Goal: Transaction & Acquisition: Purchase product/service

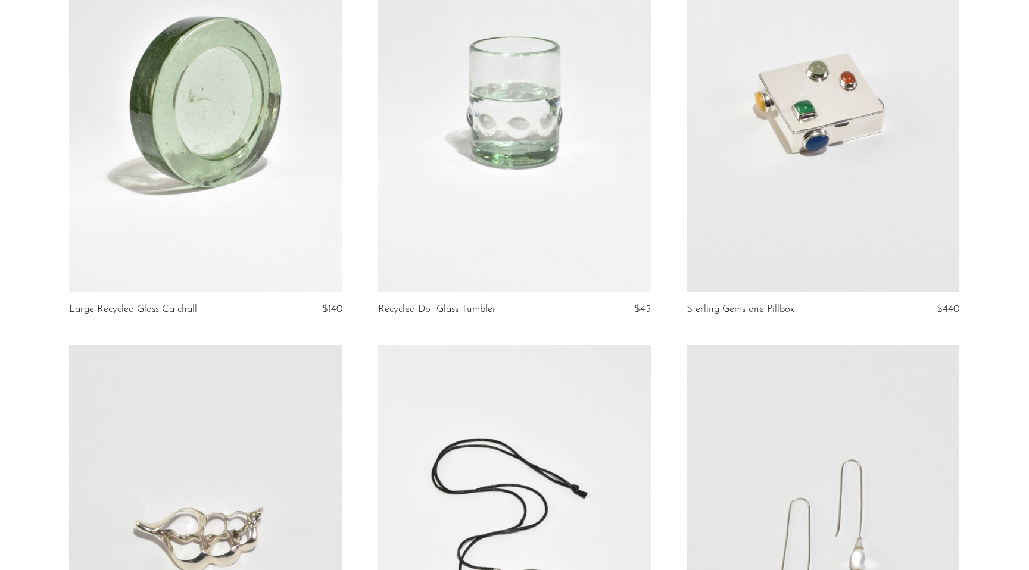
scroll to position [98, 0]
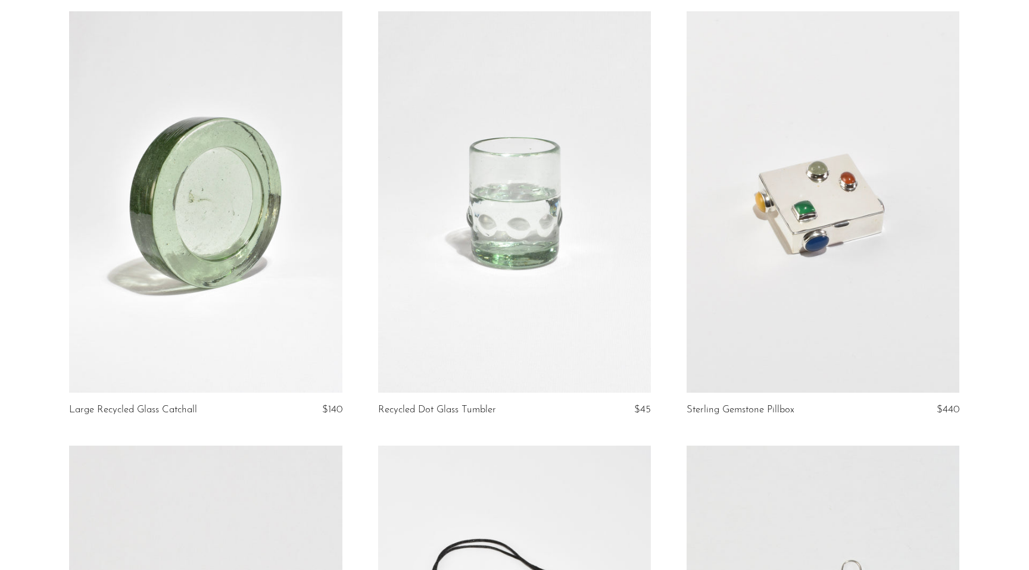
click at [264, 163] on link at bounding box center [205, 202] width 273 height 382
click at [529, 236] on link at bounding box center [514, 202] width 273 height 382
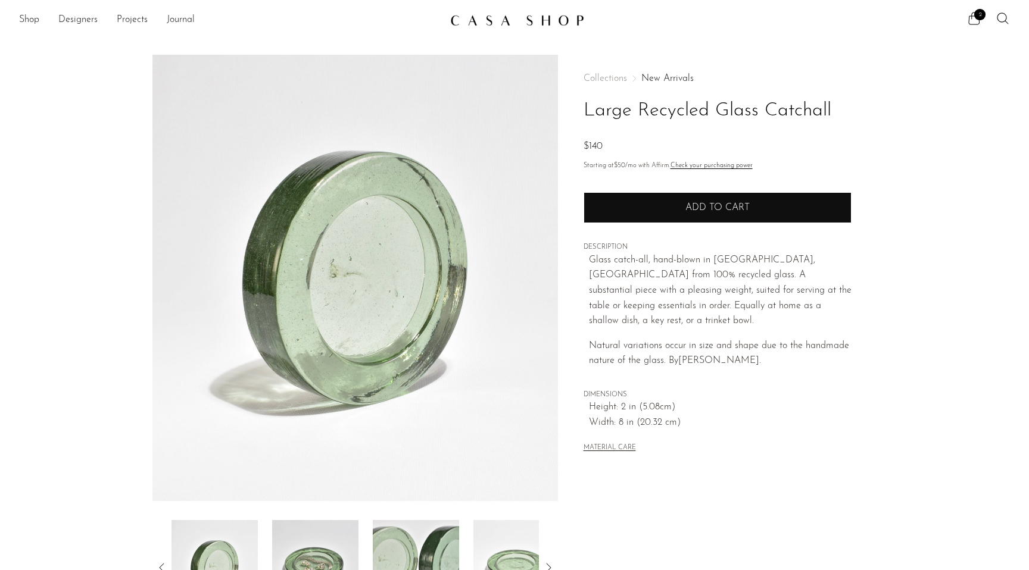
click at [635, 200] on button "Add to cart" at bounding box center [717, 207] width 268 height 31
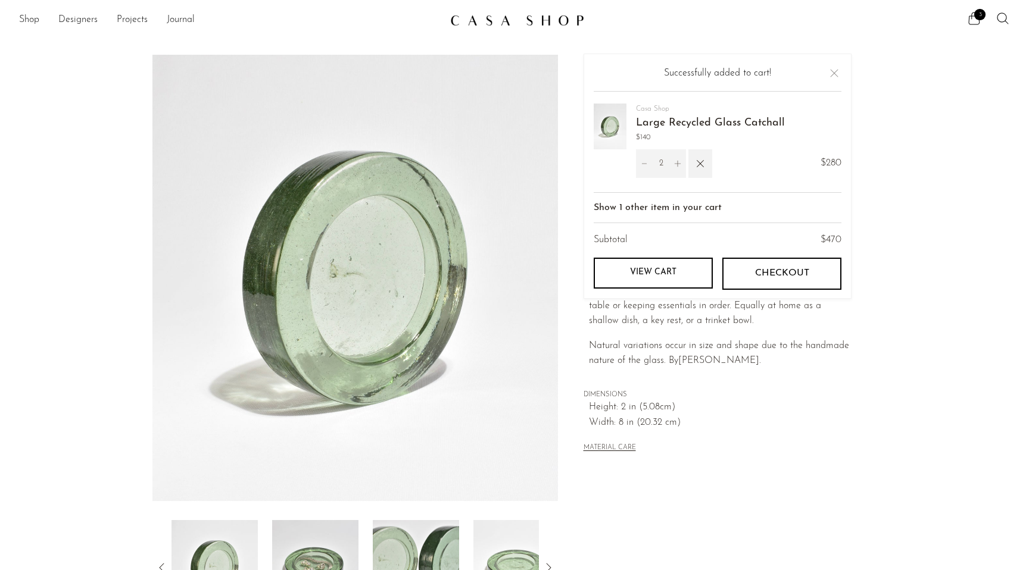
click at [643, 163] on icon "Decrement" at bounding box center [644, 164] width 8 height 8
type input "1"
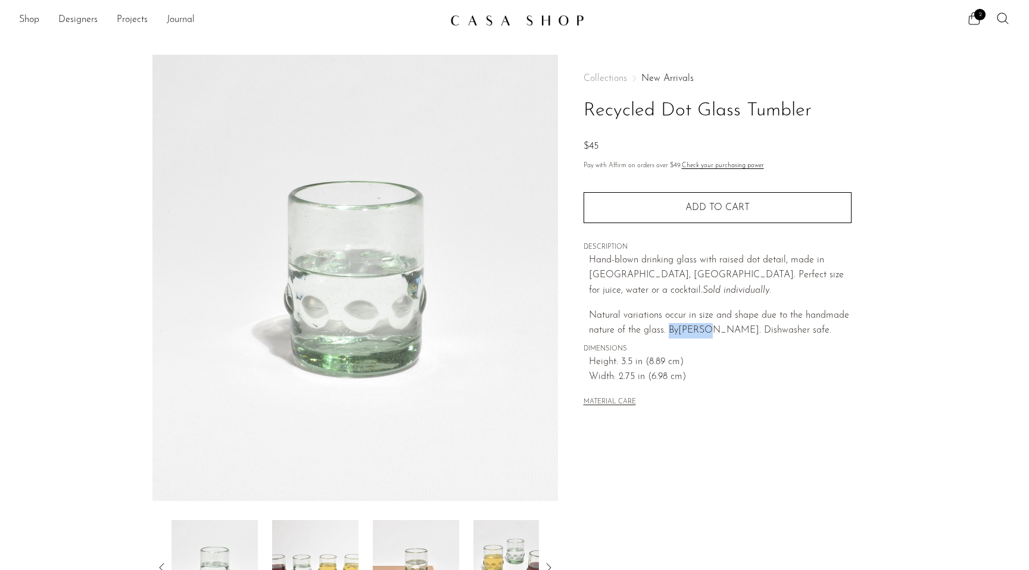
drag, startPoint x: 670, startPoint y: 329, endPoint x: 721, endPoint y: 327, distance: 50.6
click at [721, 327] on span "Natural variations occur in size and shape due to the handmade nature of the gl…" at bounding box center [719, 323] width 260 height 25
copy span "By ØGAARD"
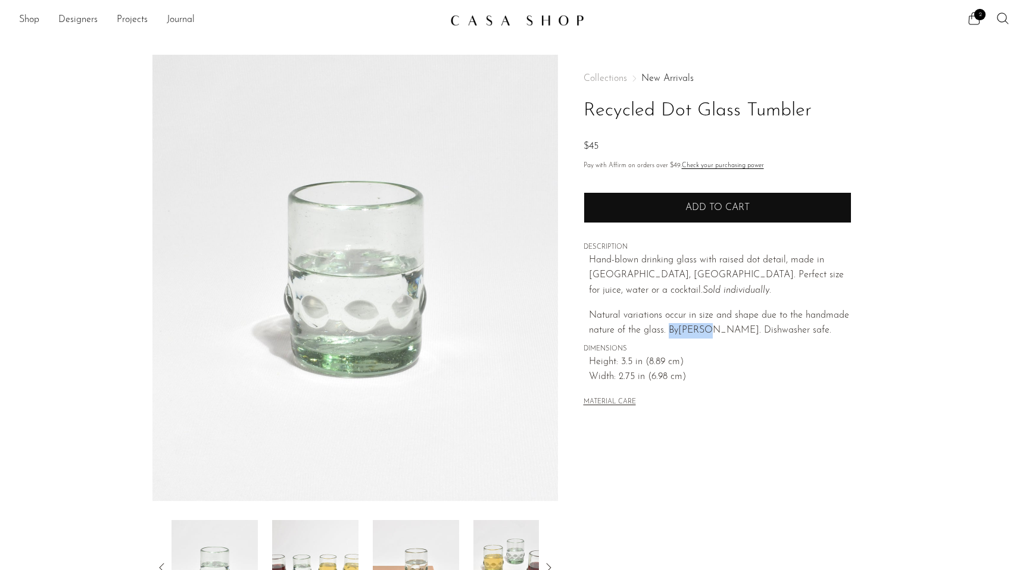
click at [620, 210] on button "Add to cart" at bounding box center [717, 207] width 268 height 31
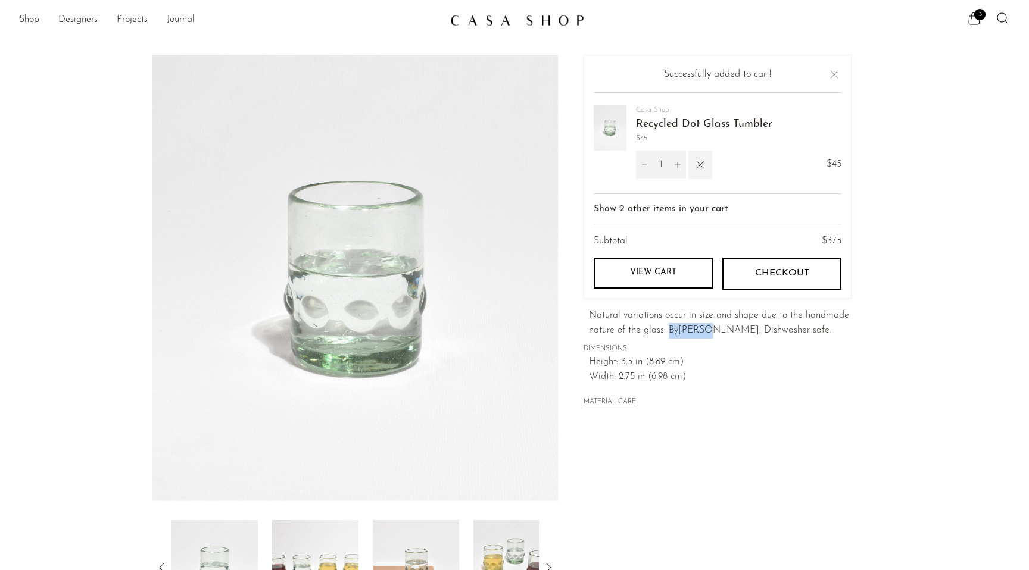
click at [702, 164] on icon "button" at bounding box center [700, 164] width 13 height 13
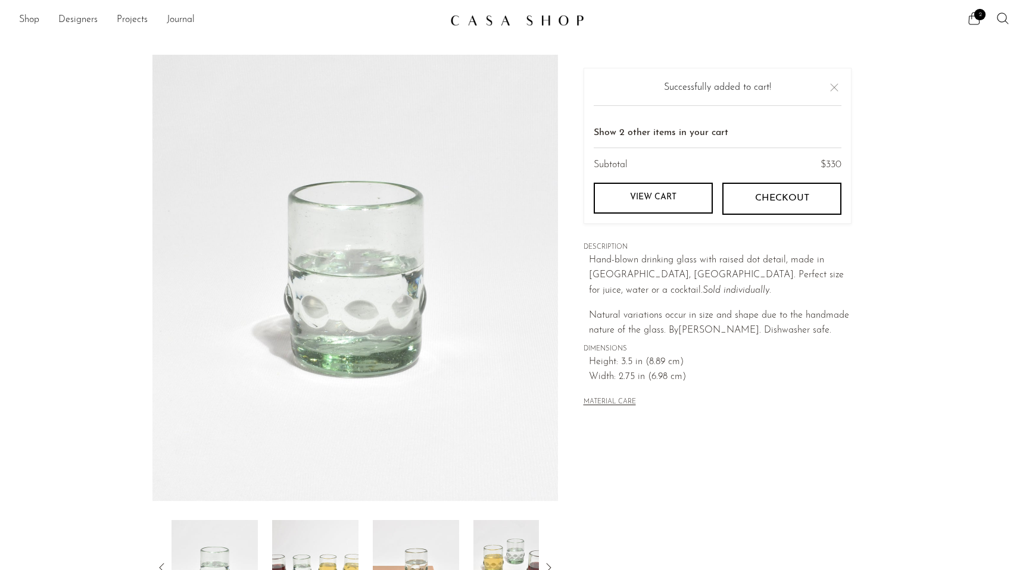
click at [908, 79] on section "Recycled Dot Glass Tumbler $45" at bounding box center [514, 335] width 1029 height 561
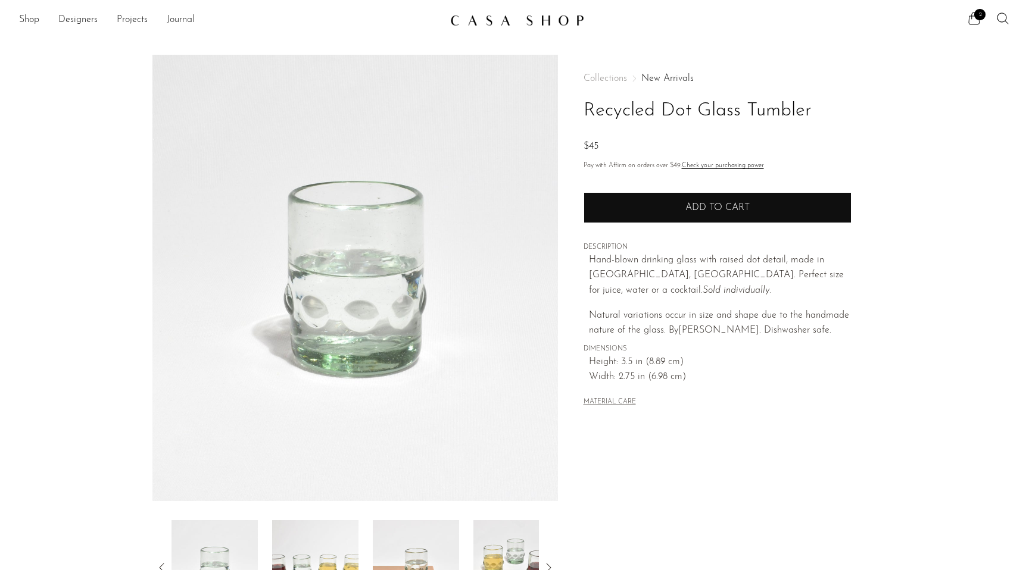
click at [682, 200] on button "Add to cart" at bounding box center [717, 207] width 268 height 31
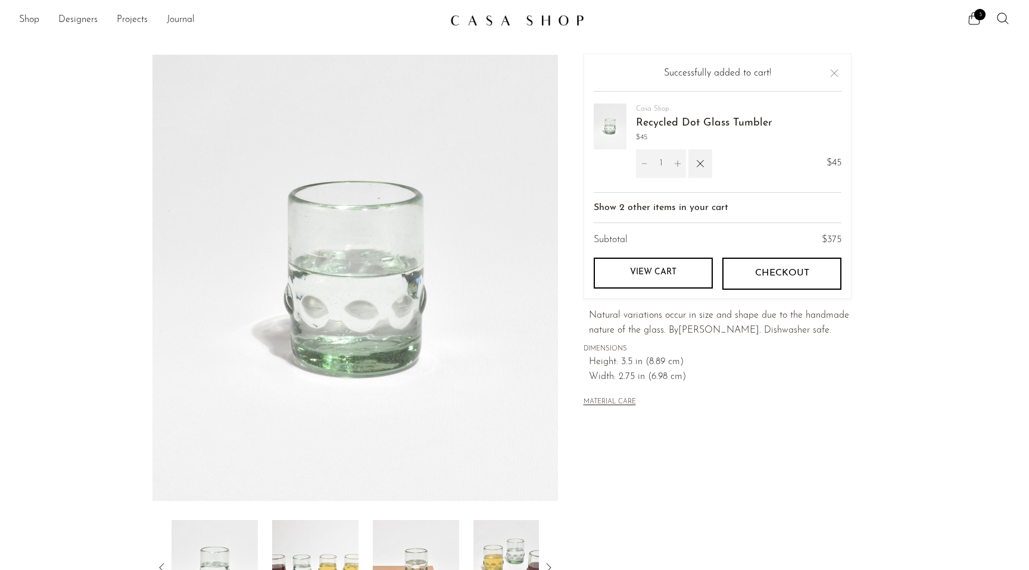
click at [676, 164] on icon "Increment" at bounding box center [677, 164] width 6 height 6
type input "2"
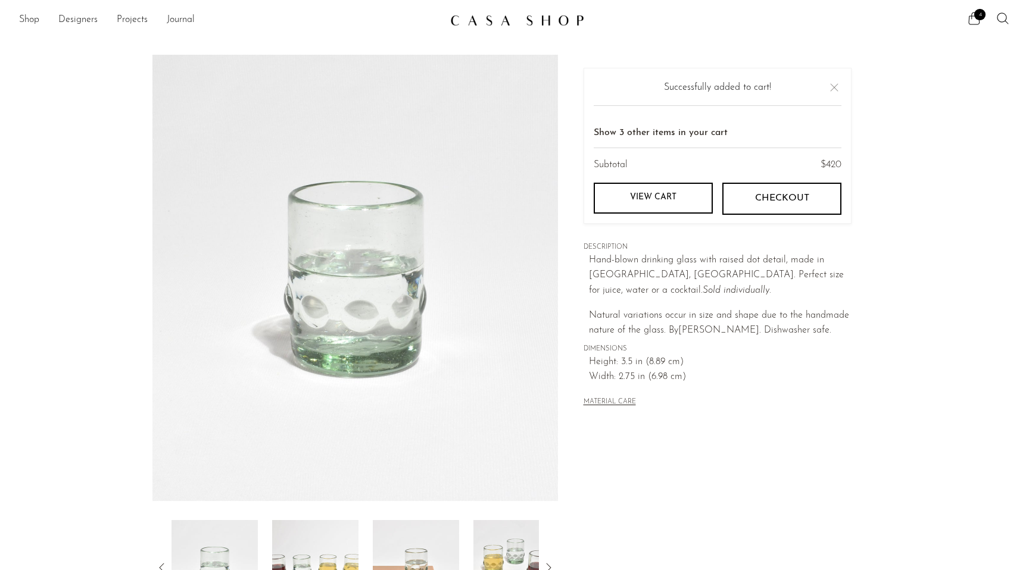
click at [670, 192] on link "View cart" at bounding box center [653, 197] width 119 height 31
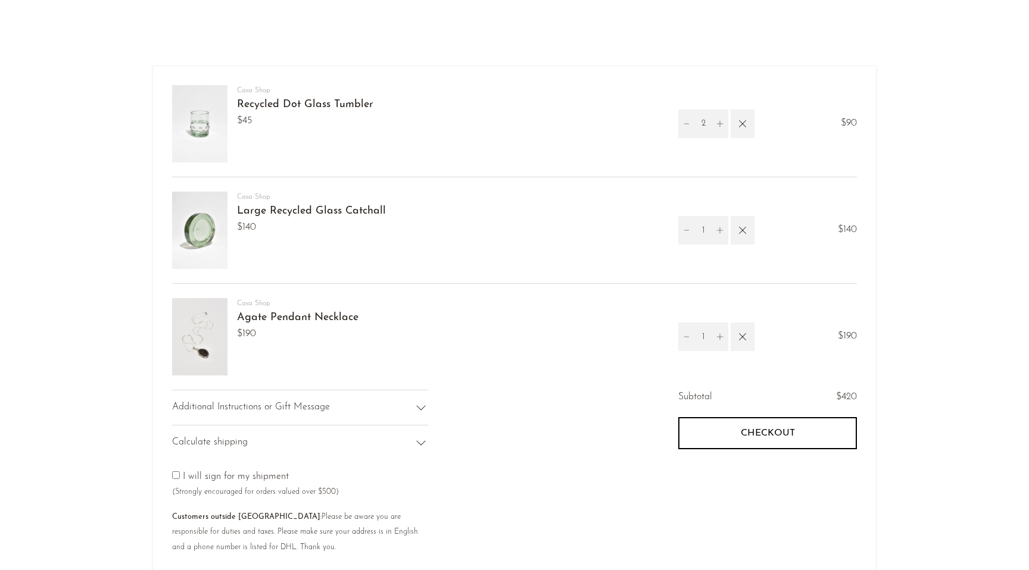
scroll to position [26, 0]
click at [719, 125] on icon "Increment" at bounding box center [720, 124] width 8 height 8
type input "3"
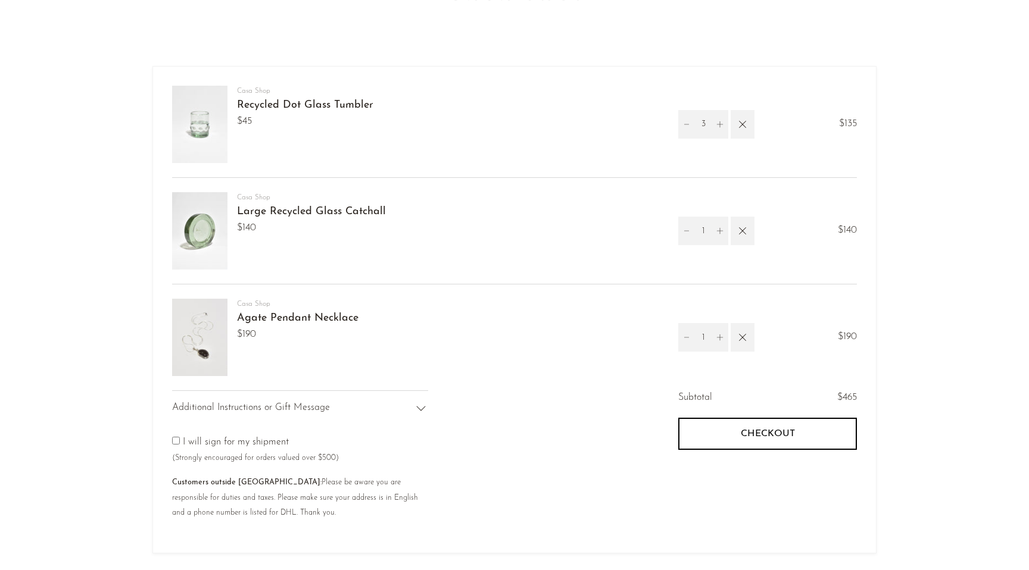
click at [719, 125] on icon "Increment" at bounding box center [720, 124] width 8 height 8
type input "4"
click at [719, 125] on icon "Increment" at bounding box center [720, 124] width 8 height 8
type input "5"
click at [719, 125] on icon "Increment" at bounding box center [720, 124] width 8 height 8
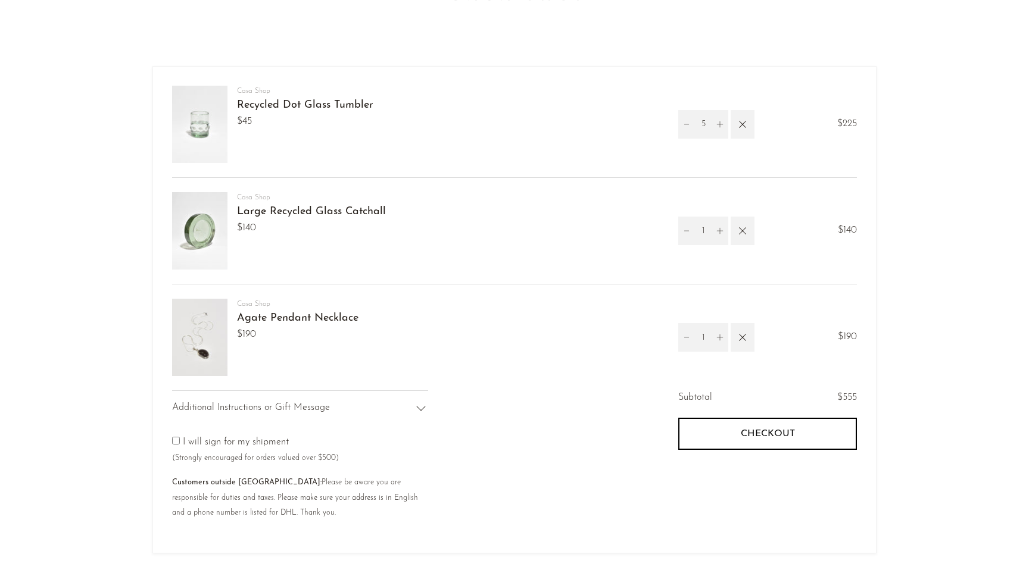
type input "6"
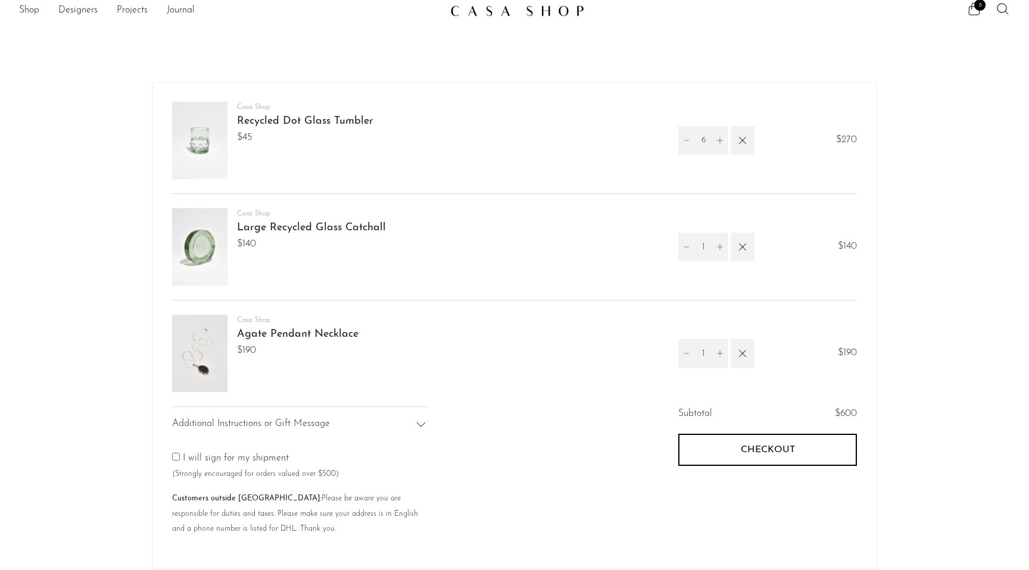
scroll to position [7, 0]
click at [685, 143] on icon "Decrement" at bounding box center [686, 143] width 8 height 8
type input "5"
click at [685, 143] on icon "Decrement" at bounding box center [686, 143] width 8 height 8
type input "4"
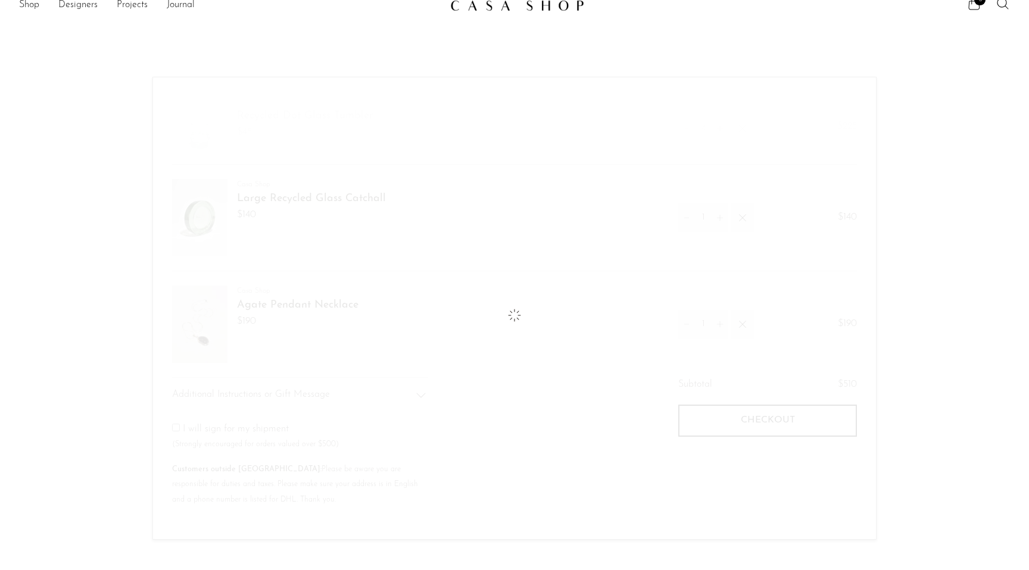
scroll to position [21, 0]
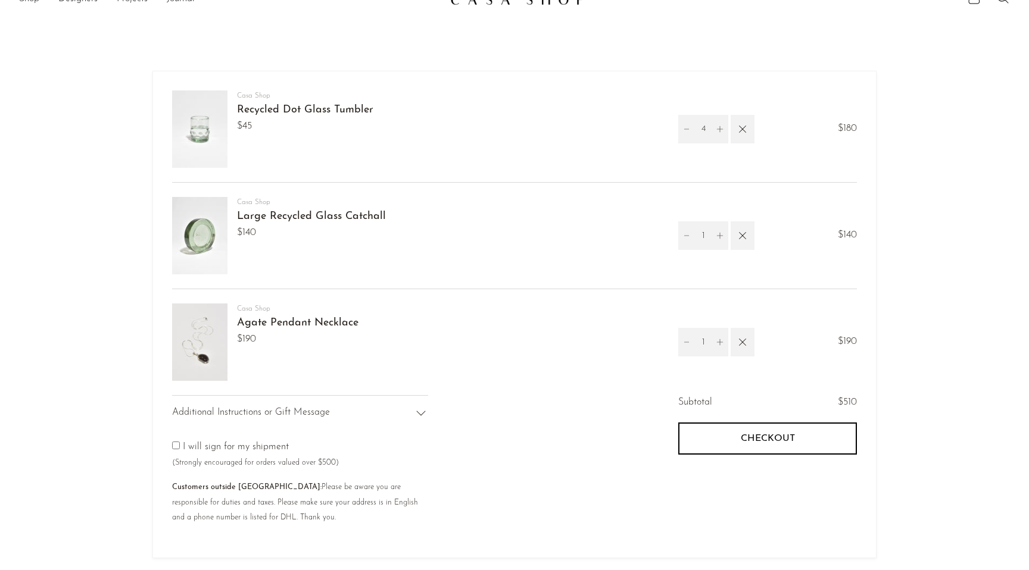
click at [257, 324] on link "Agate Pendant Necklace" at bounding box center [297, 323] width 121 height 11
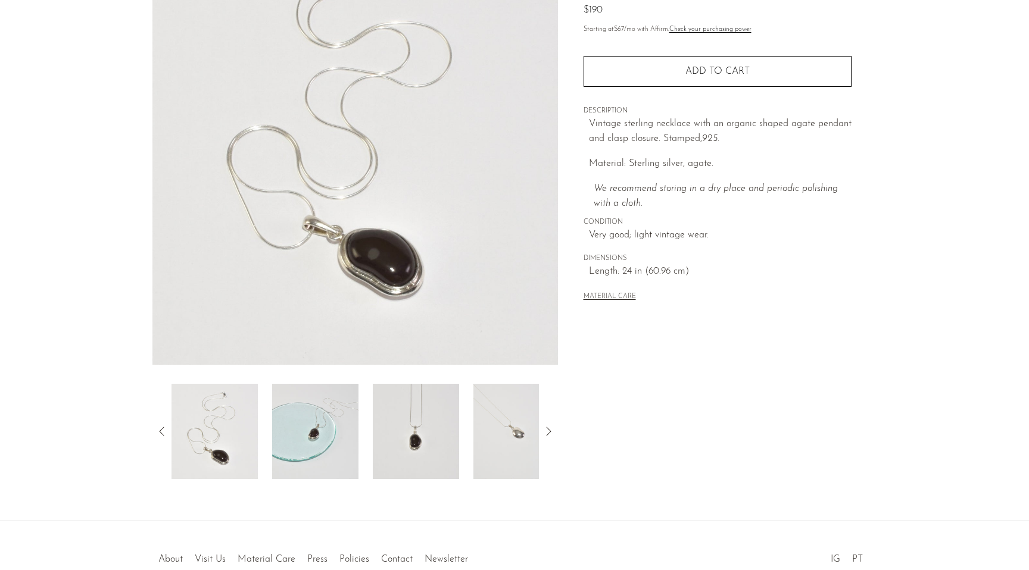
scroll to position [188, 0]
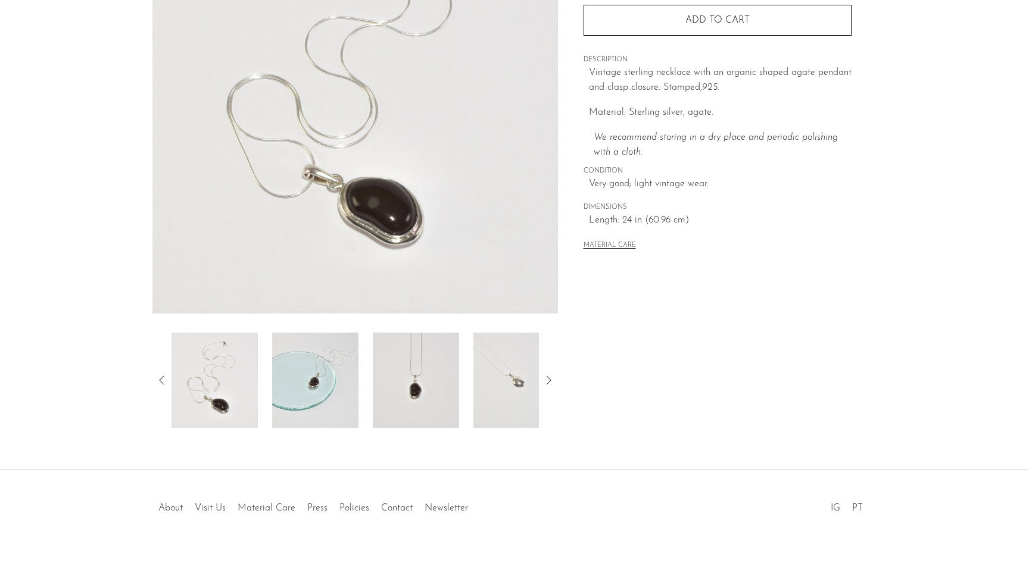
click at [388, 377] on img at bounding box center [416, 380] width 86 height 95
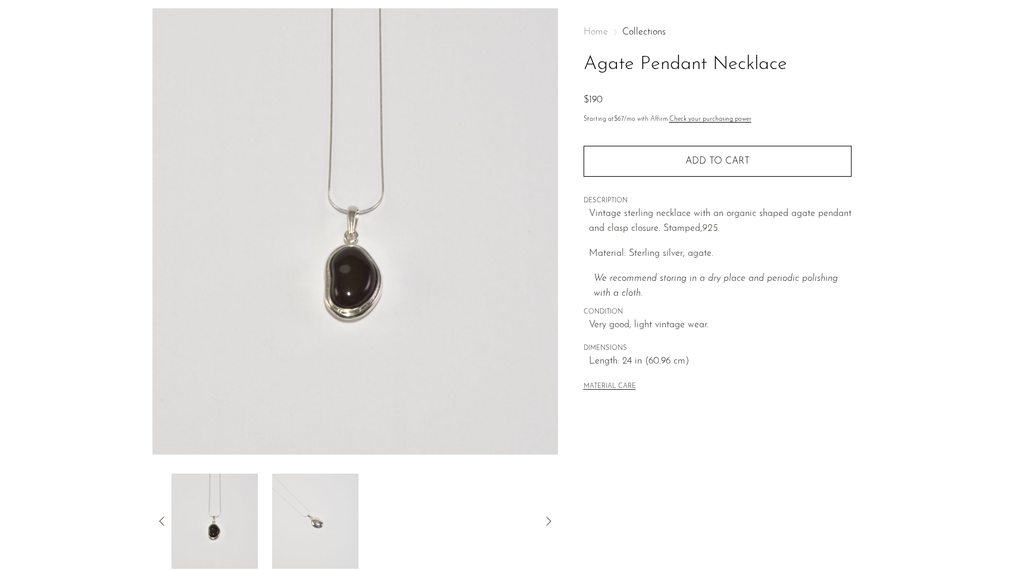
scroll to position [0, 0]
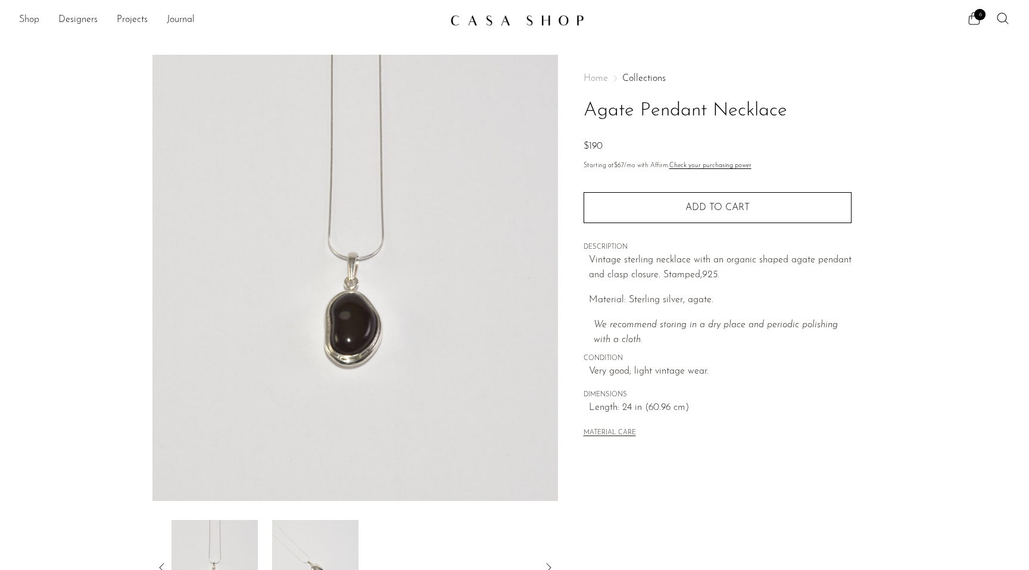
click at [31, 23] on link "Shop" at bounding box center [29, 20] width 20 height 15
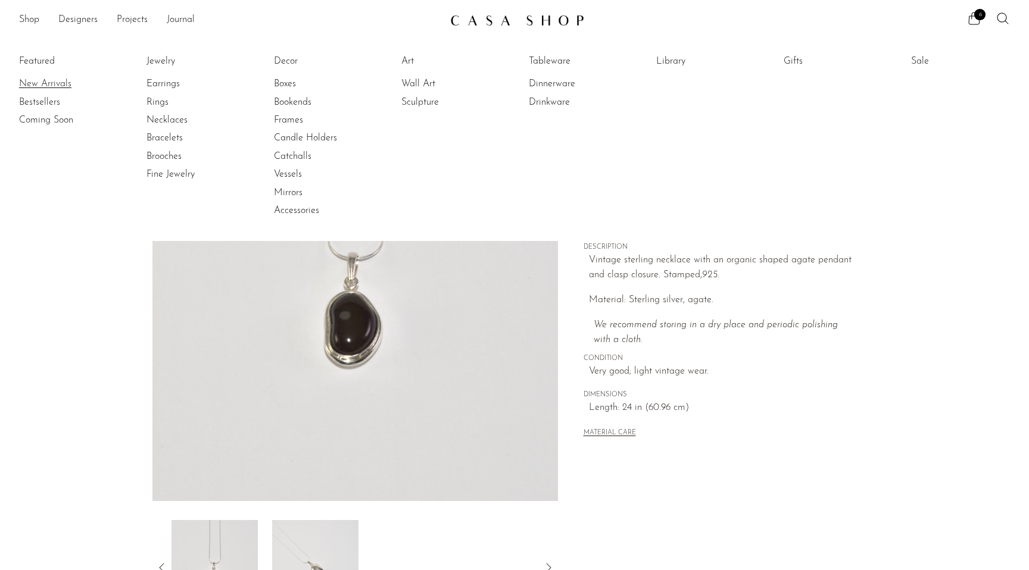
click at [38, 85] on link "New Arrivals" at bounding box center [63, 83] width 89 height 13
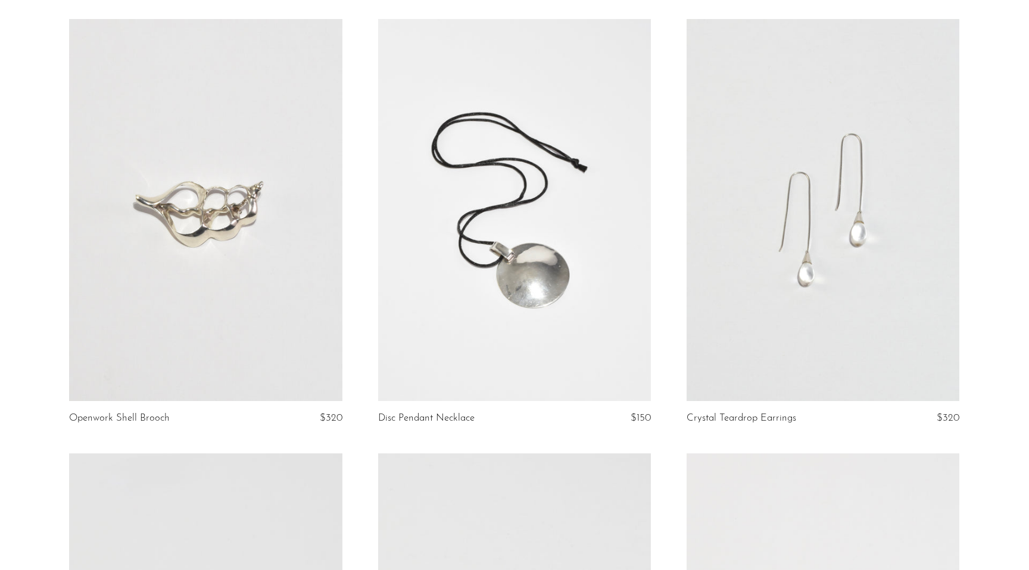
scroll to position [548, 0]
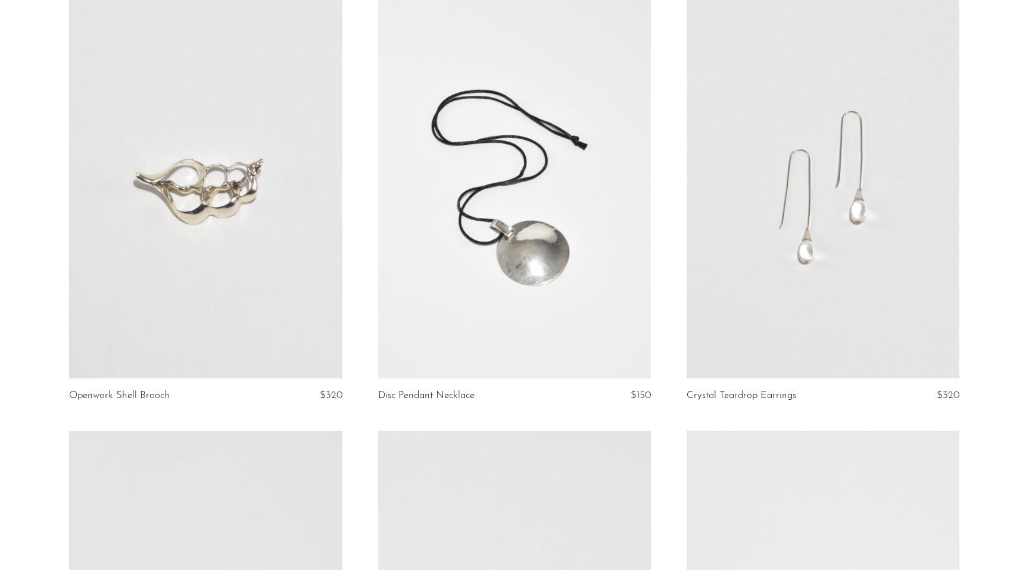
click at [495, 170] on link at bounding box center [514, 187] width 273 height 382
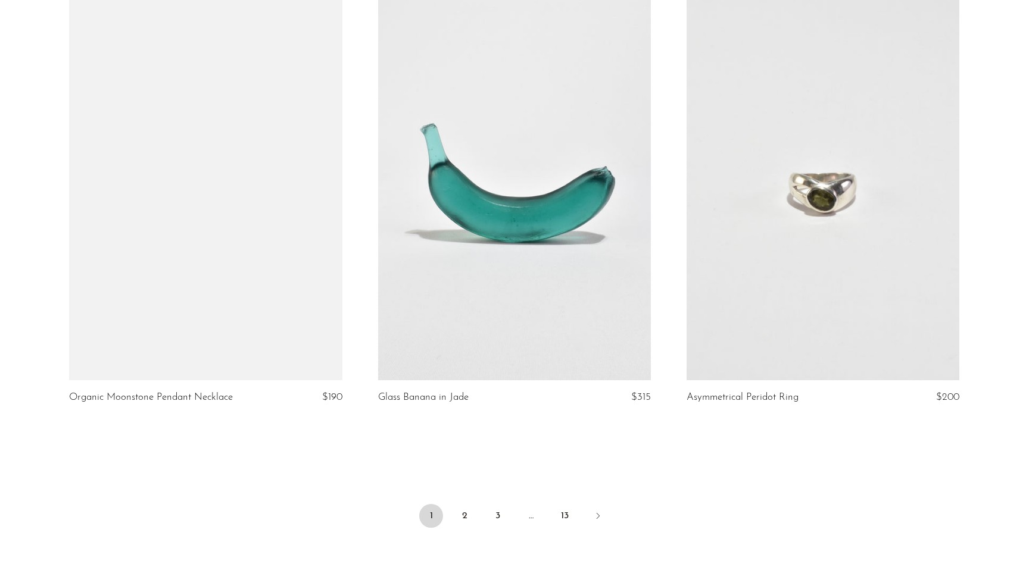
scroll to position [4897, 0]
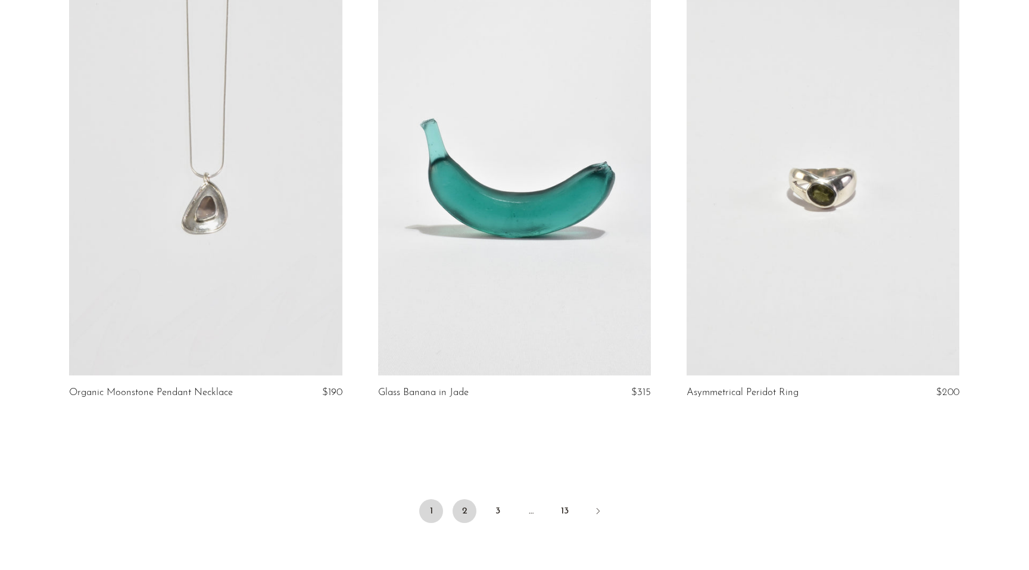
click at [464, 511] on link "2" at bounding box center [464, 512] width 24 height 24
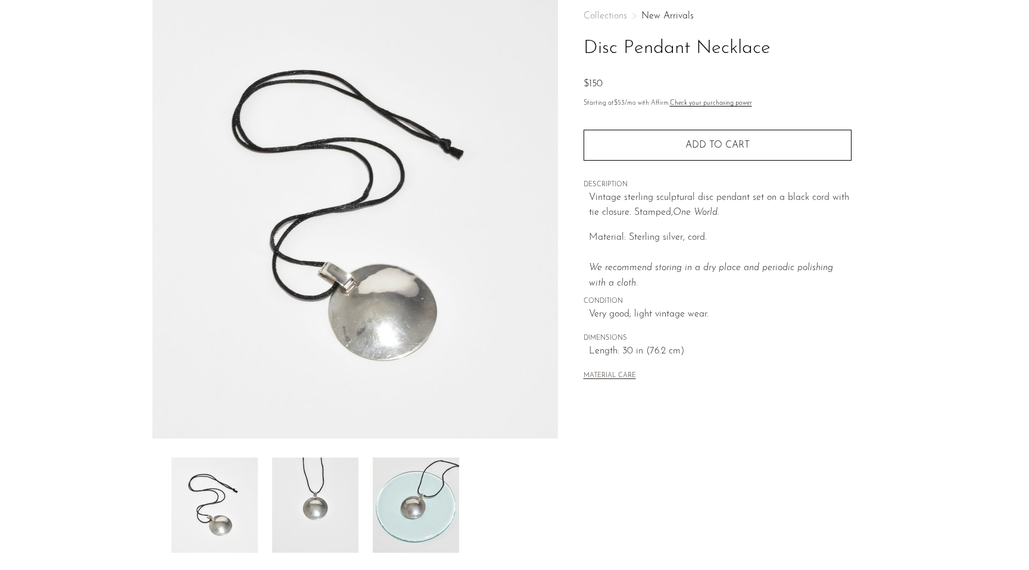
scroll to position [150, 0]
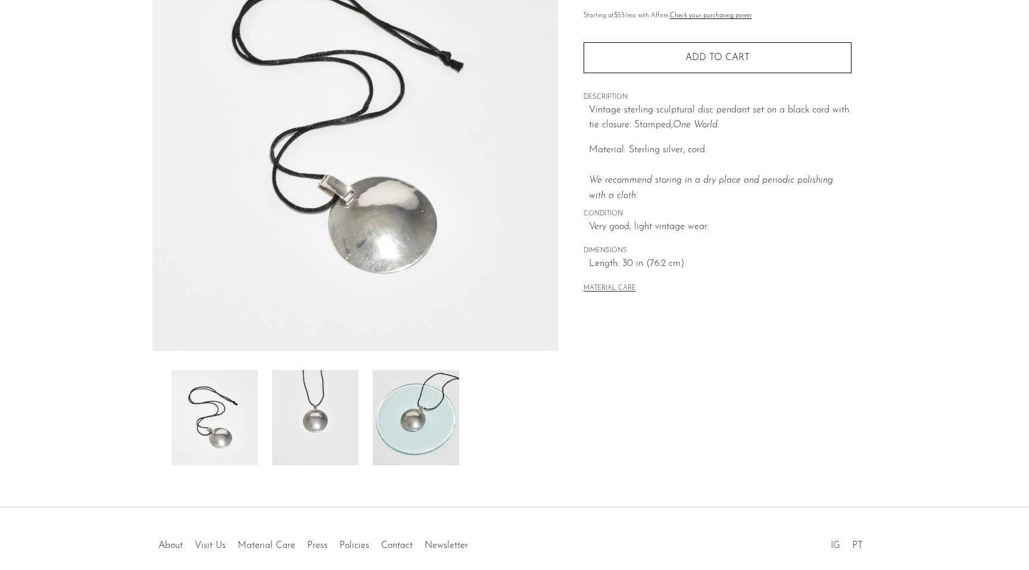
click at [408, 406] on img at bounding box center [416, 417] width 86 height 95
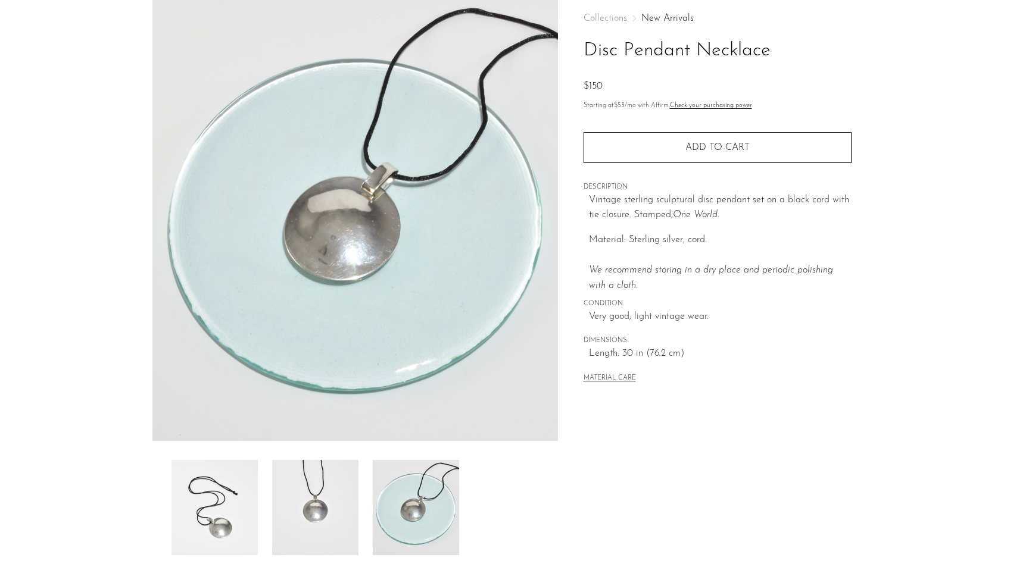
scroll to position [51, 0]
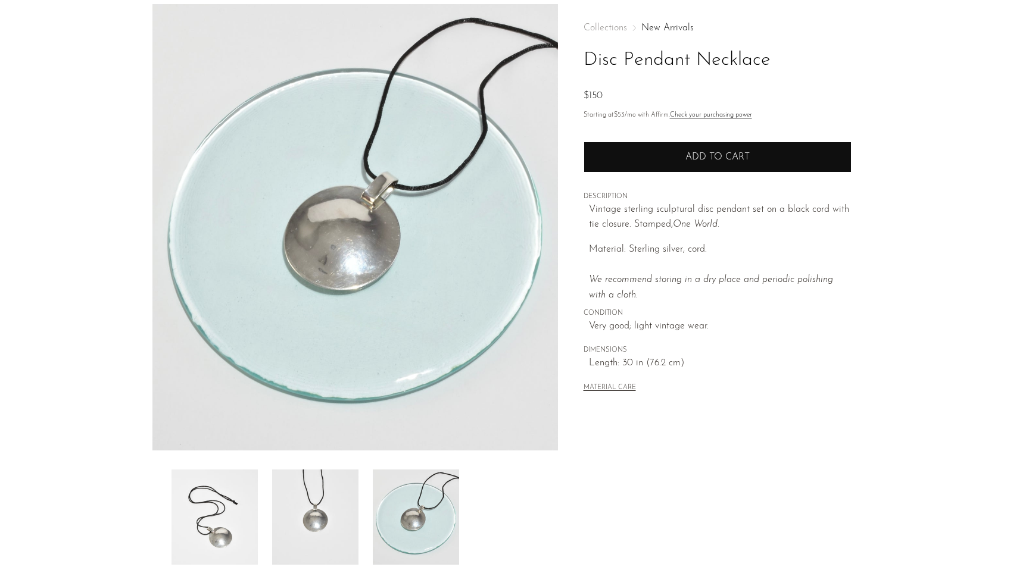
click at [642, 160] on button "Add to cart" at bounding box center [717, 157] width 268 height 31
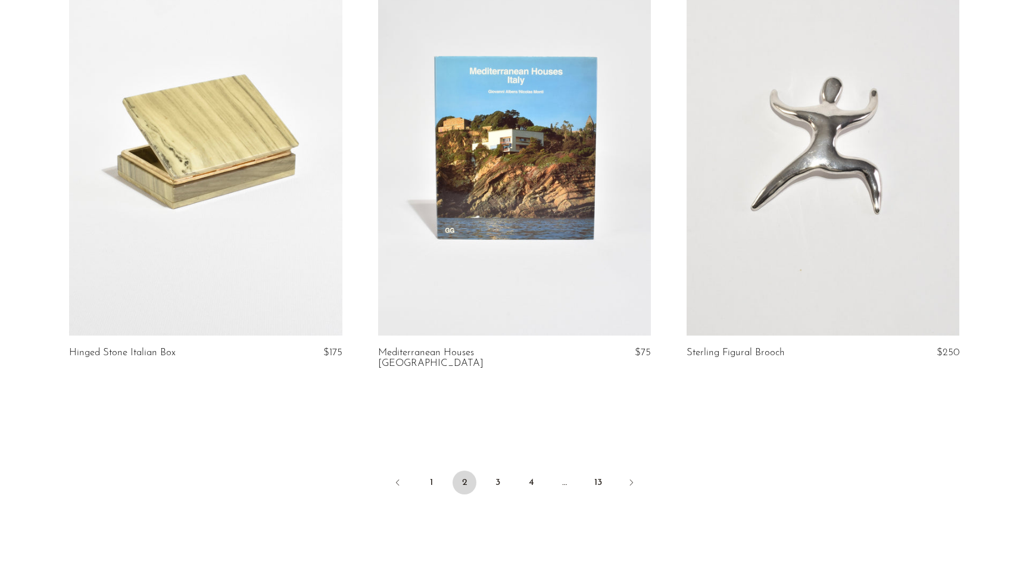
scroll to position [4939, 0]
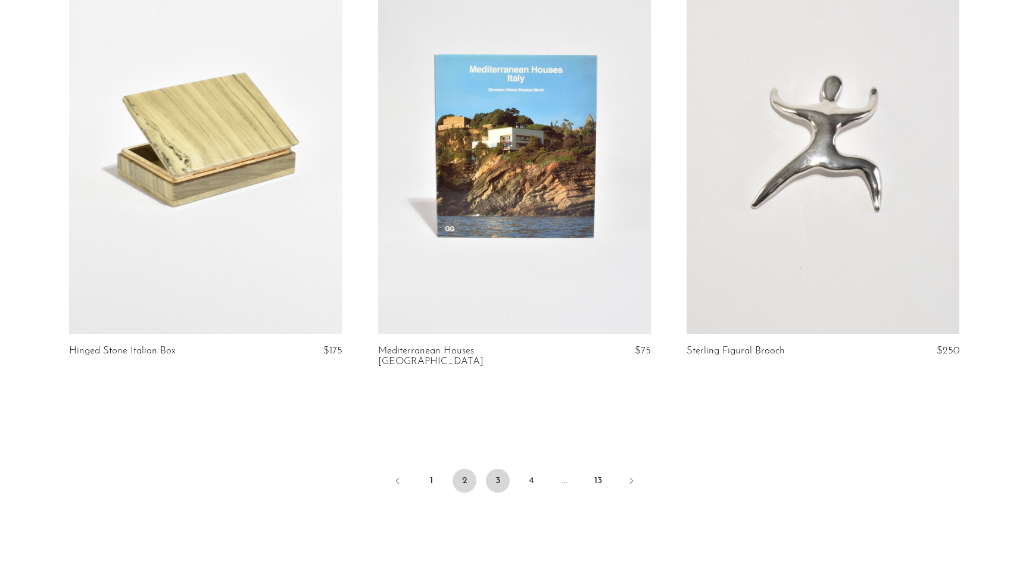
click at [499, 470] on link "3" at bounding box center [498, 481] width 24 height 24
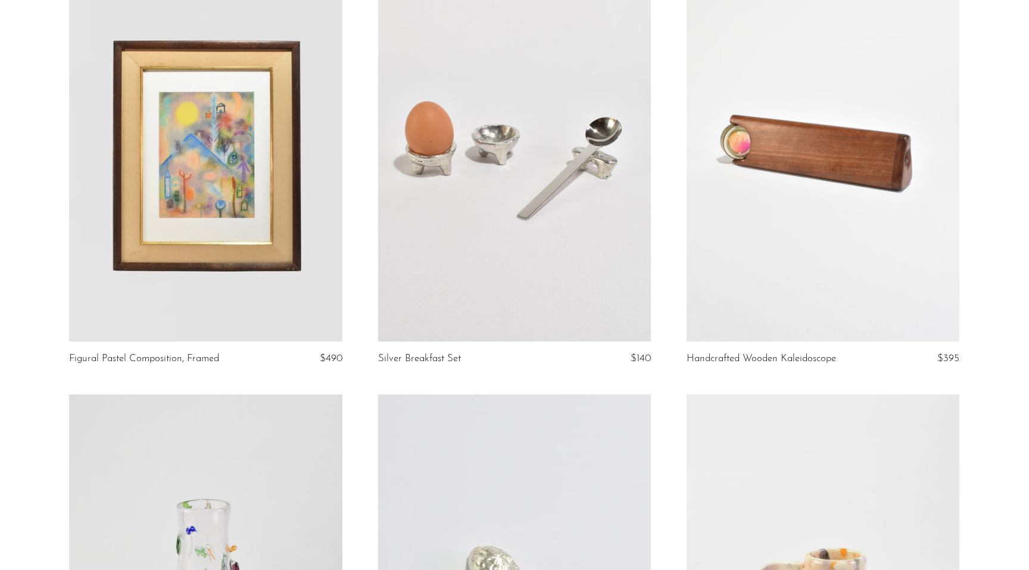
scroll to position [1387, 0]
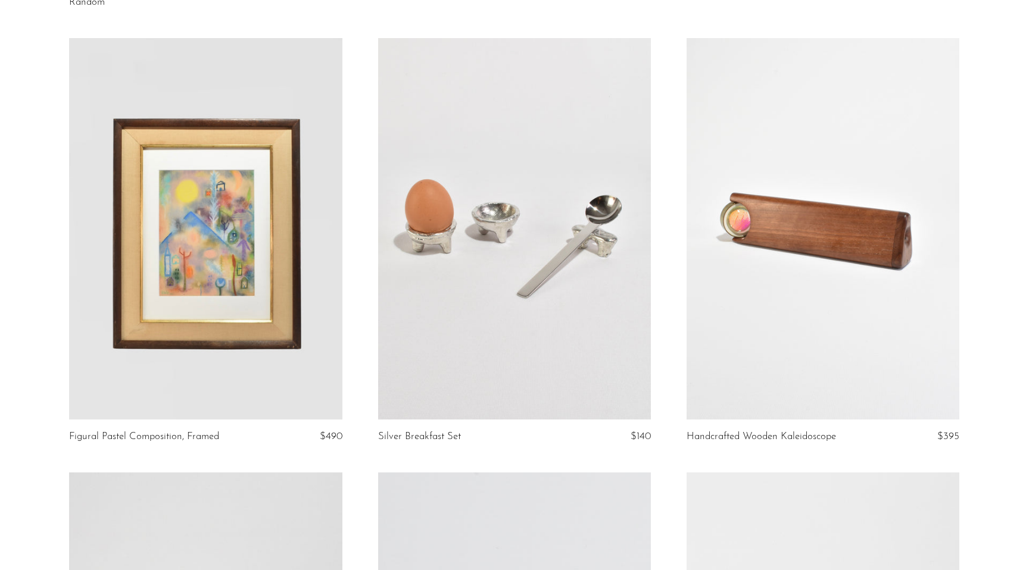
click at [785, 210] on link at bounding box center [822, 229] width 273 height 382
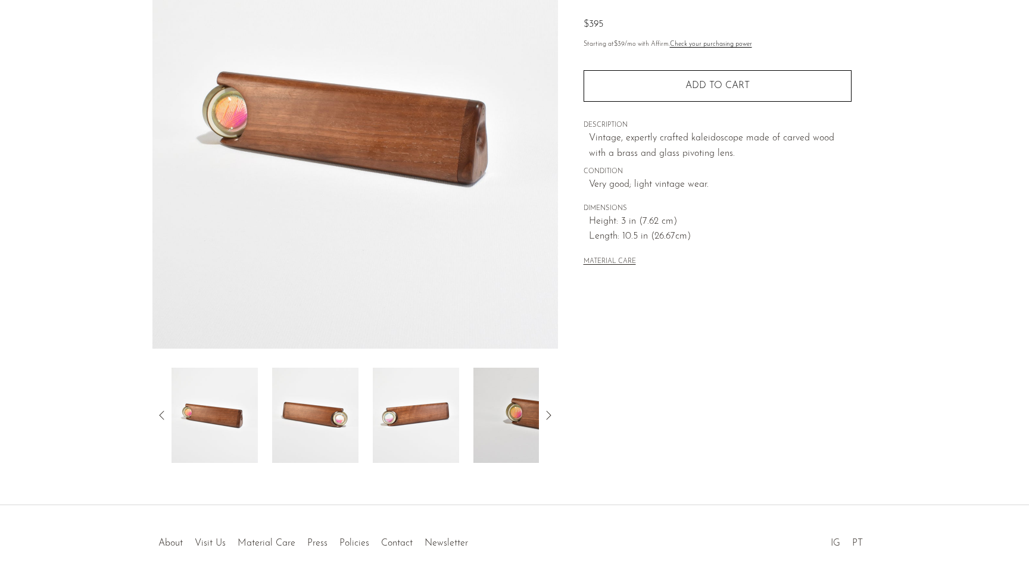
scroll to position [169, 0]
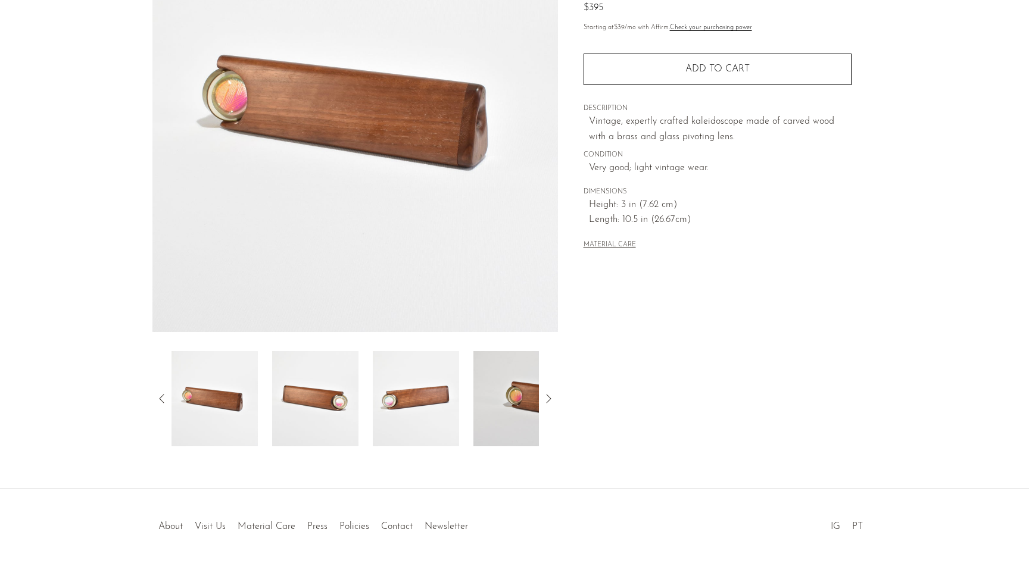
click at [338, 392] on img at bounding box center [315, 398] width 86 height 95
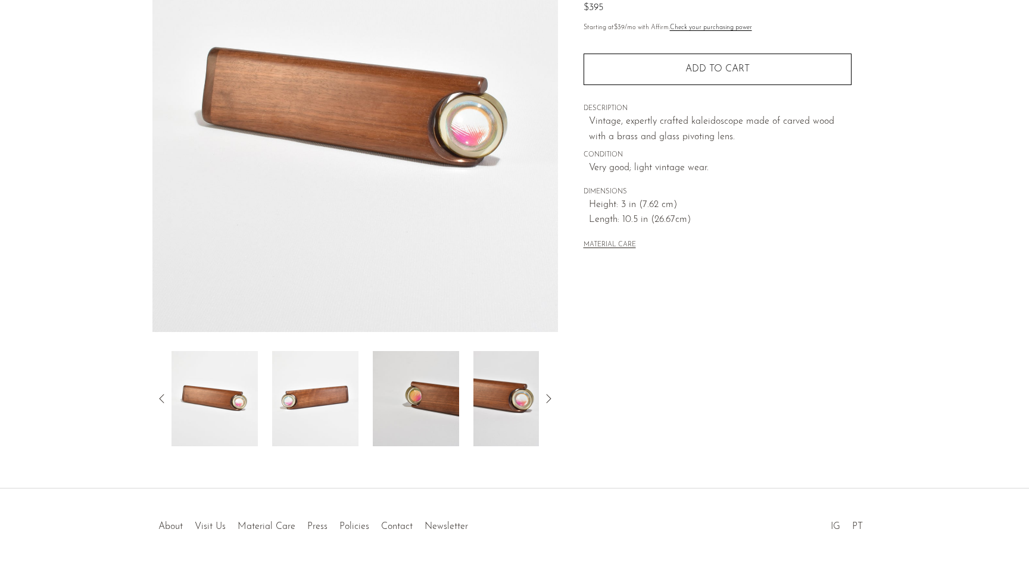
click at [338, 392] on img at bounding box center [315, 398] width 86 height 95
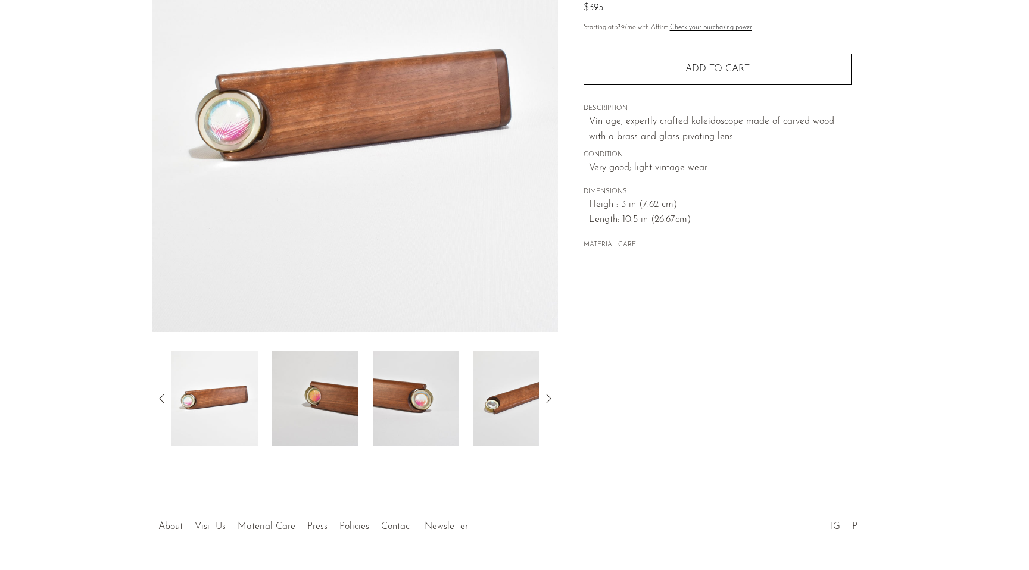
click at [344, 397] on img at bounding box center [315, 398] width 86 height 95
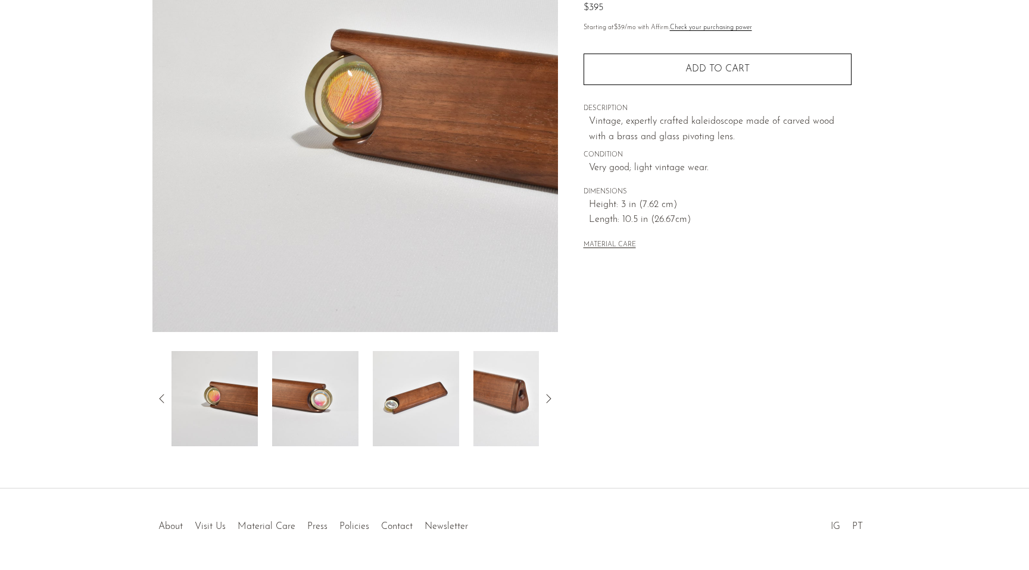
click at [353, 401] on img at bounding box center [315, 398] width 86 height 95
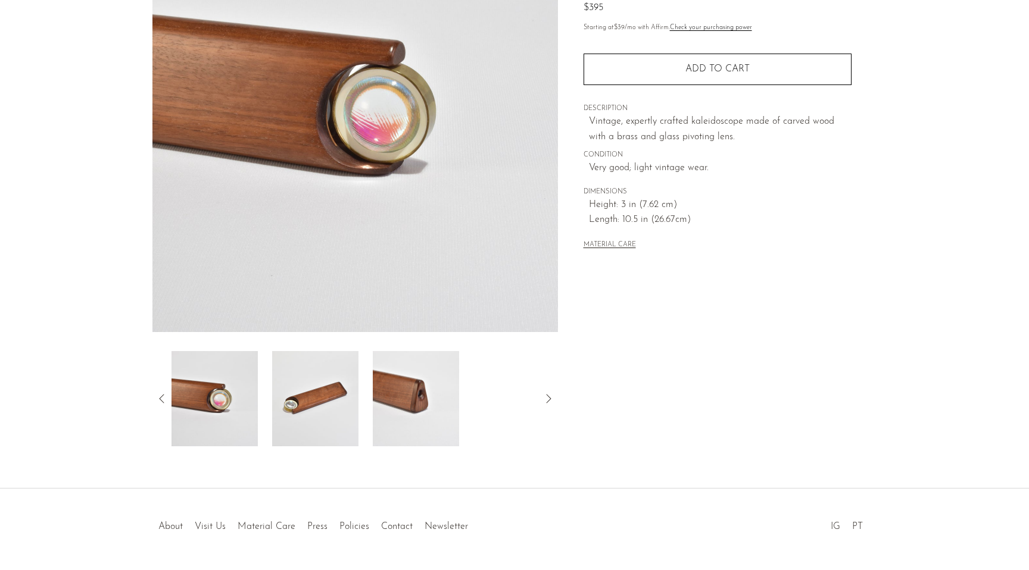
click at [332, 403] on img at bounding box center [315, 398] width 86 height 95
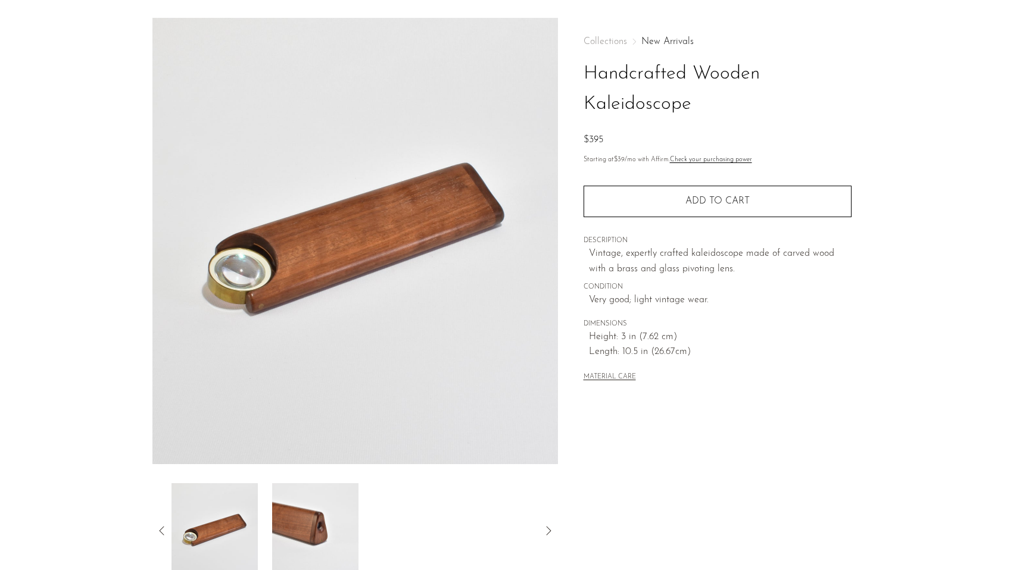
scroll to position [0, 0]
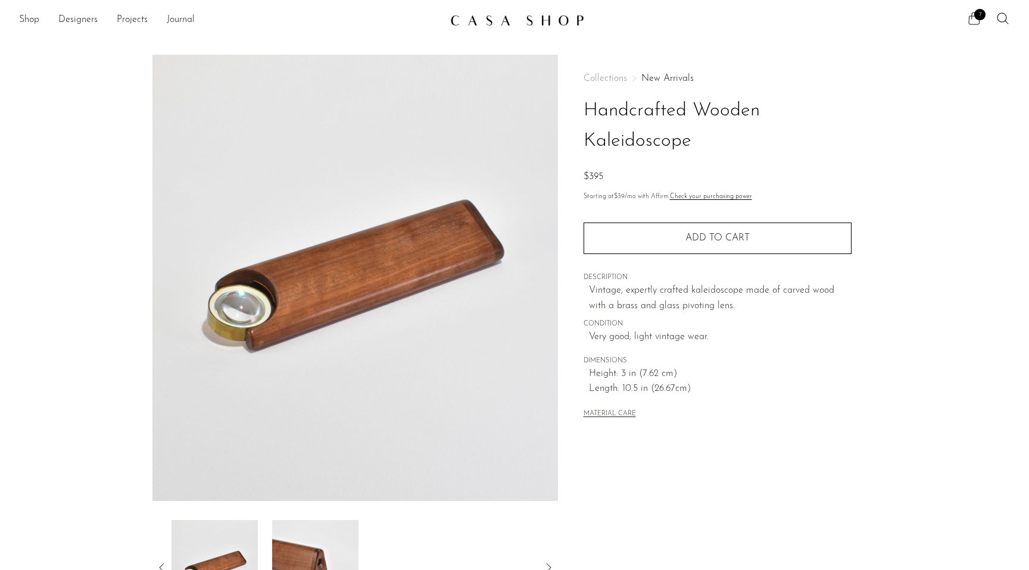
click at [978, 18] on span "7" at bounding box center [979, 14] width 11 height 11
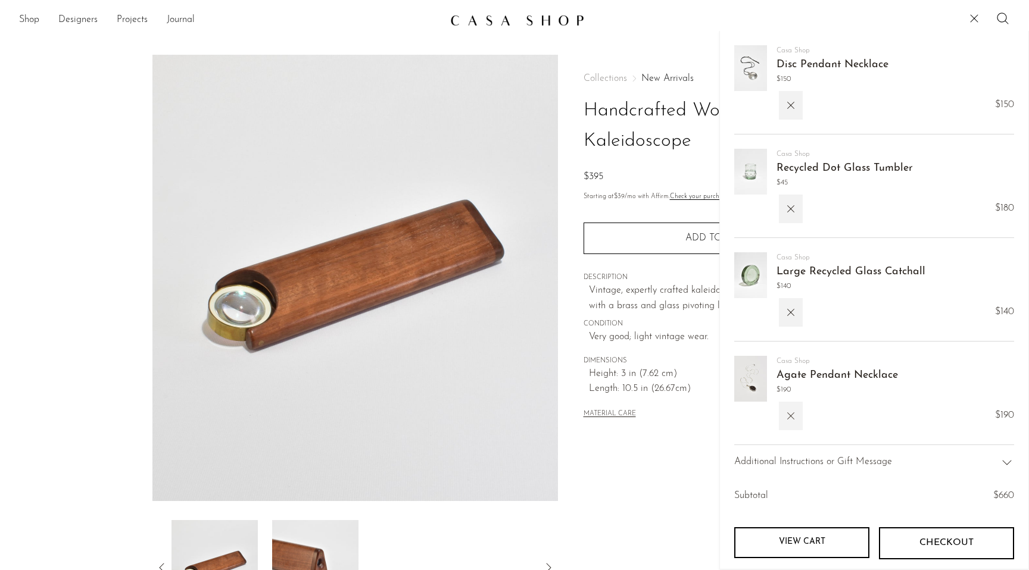
click at [789, 415] on icon "button" at bounding box center [790, 416] width 7 height 7
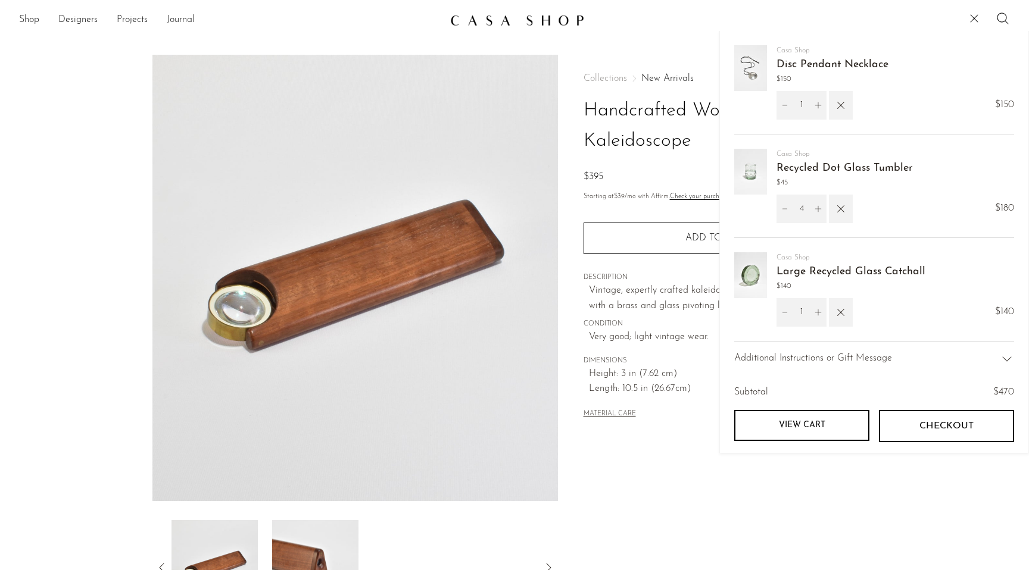
click at [954, 430] on span "Checkout" at bounding box center [946, 426] width 54 height 11
